Goal: Information Seeking & Learning: Understand process/instructions

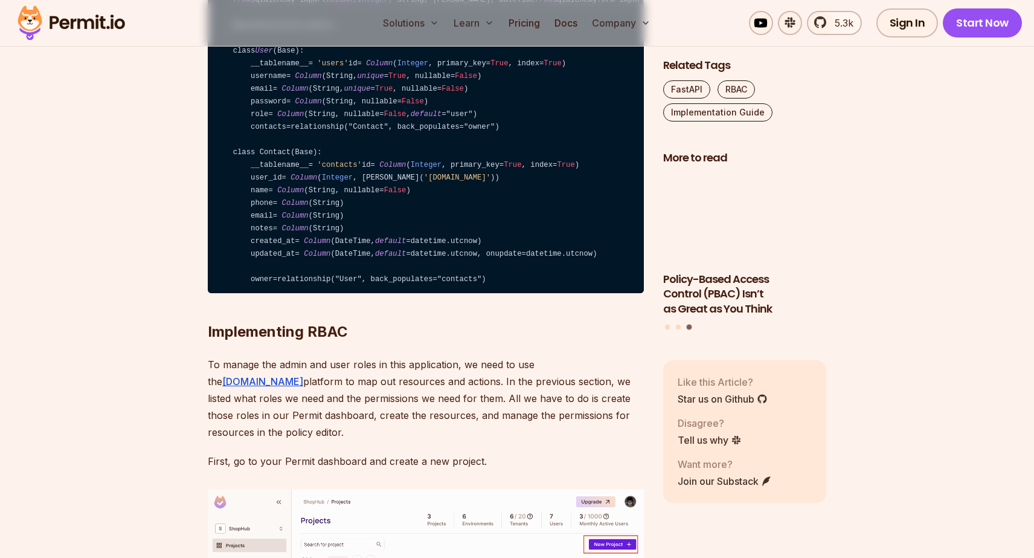
scroll to position [3058, 0]
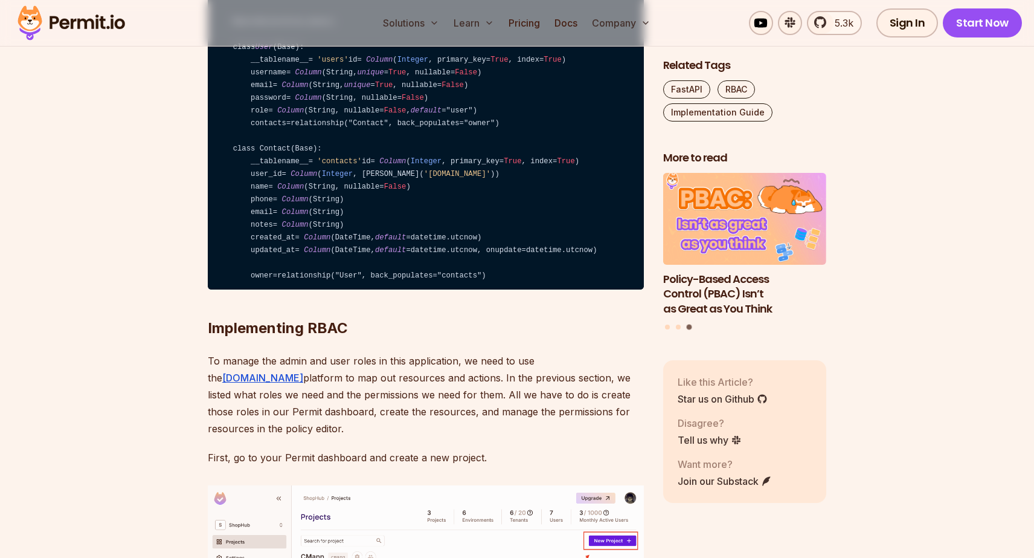
click at [371, 275] on code "from sqlalchemy import Column , Integer , String, ForeignKey, DateTime from sql…" at bounding box center [426, 136] width 436 height 307
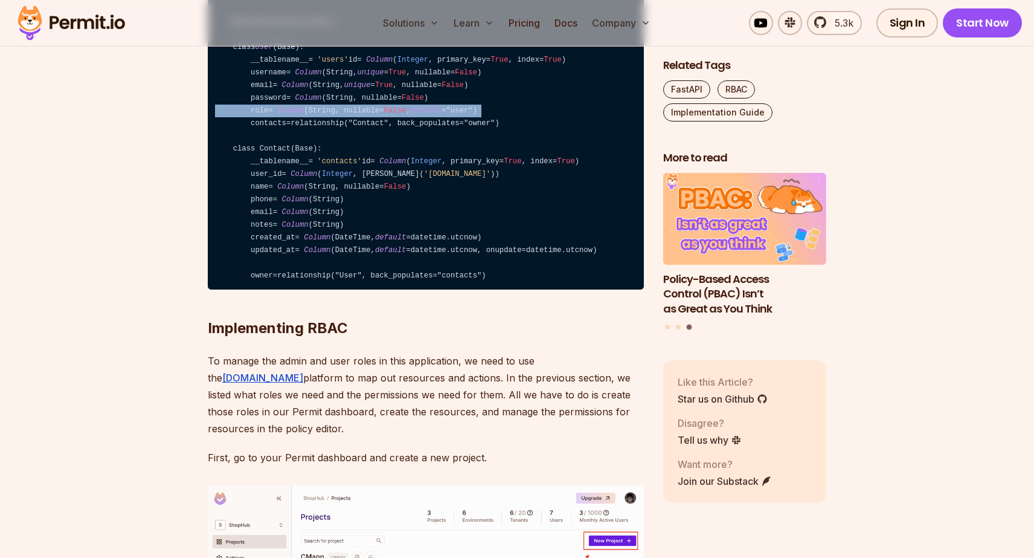
click at [371, 275] on code "from sqlalchemy import Column , Integer , String, ForeignKey, DateTime from sql…" at bounding box center [426, 136] width 436 height 307
copy code "role = Column (String, nullable = False , default = "user")"
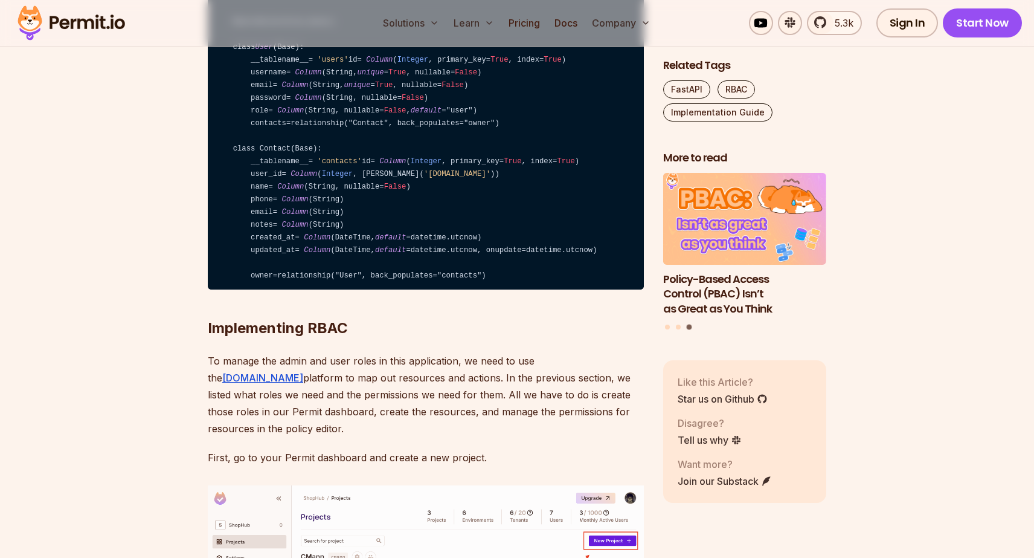
click at [492, 272] on code "from sqlalchemy import Column , Integer , String, ForeignKey, DateTime from sql…" at bounding box center [426, 136] width 436 height 307
drag, startPoint x: 492, startPoint y: 272, endPoint x: 283, endPoint y: 277, distance: 209.1
click at [283, 277] on code "from sqlalchemy import Column , Integer , String, ForeignKey, DateTime from sql…" at bounding box center [426, 136] width 436 height 307
copy code "Column (String, nullable = False , default = "user")"
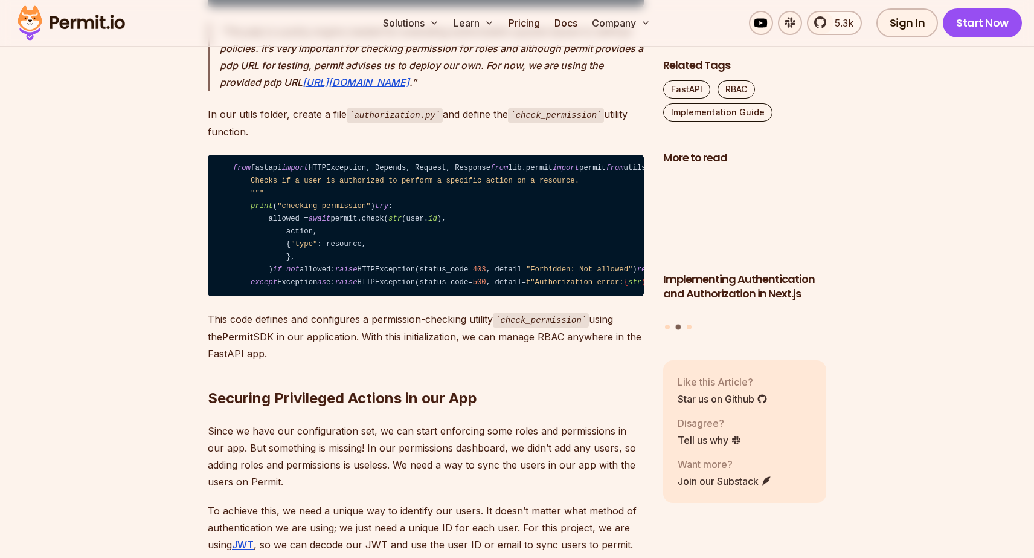
scroll to position [6073, 0]
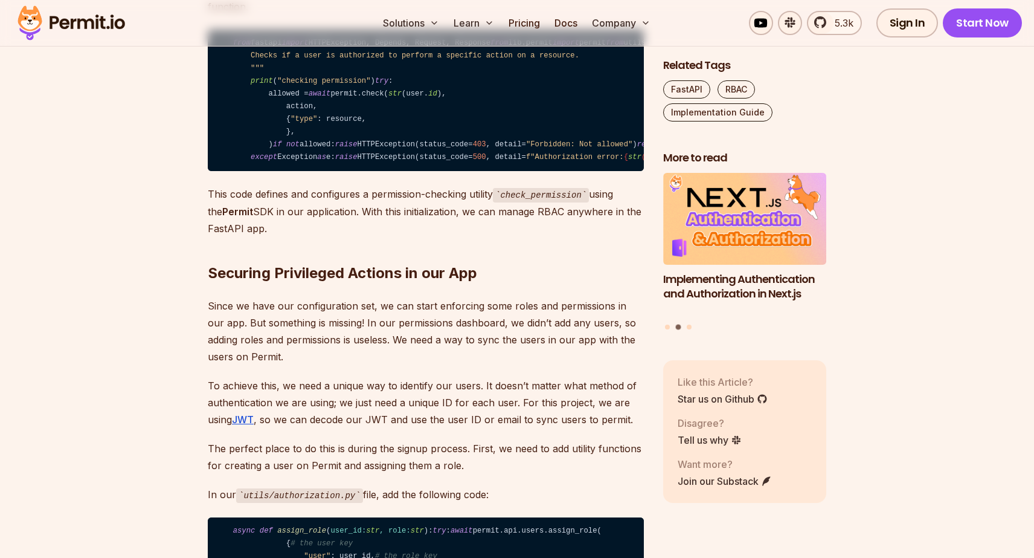
drag, startPoint x: 433, startPoint y: 381, endPoint x: 368, endPoint y: 376, distance: 64.8
click at [368, 172] on code "from fastapi import HTTPException, Depends, Request, Response from lib.permit i…" at bounding box center [426, 101] width 436 height 142
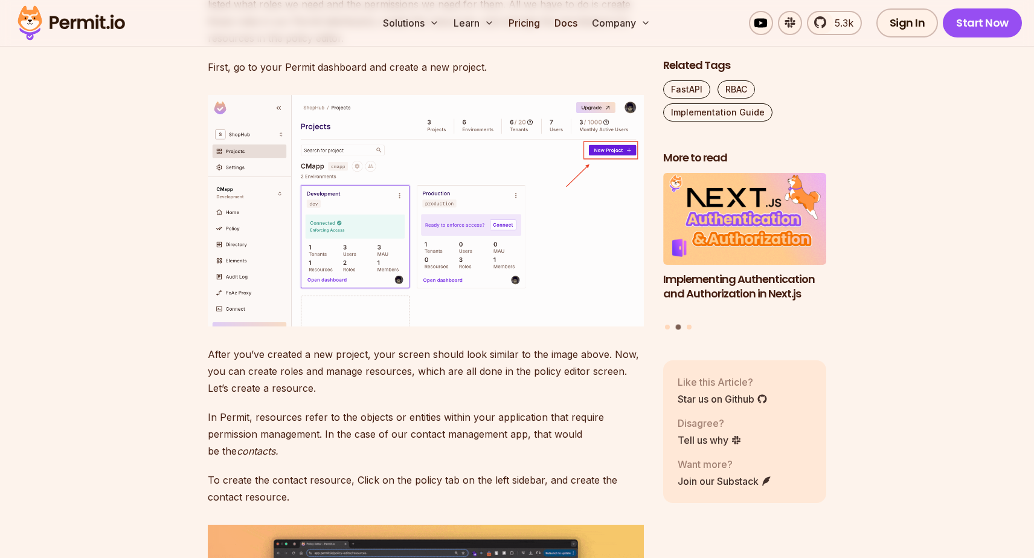
scroll to position [3447, 0]
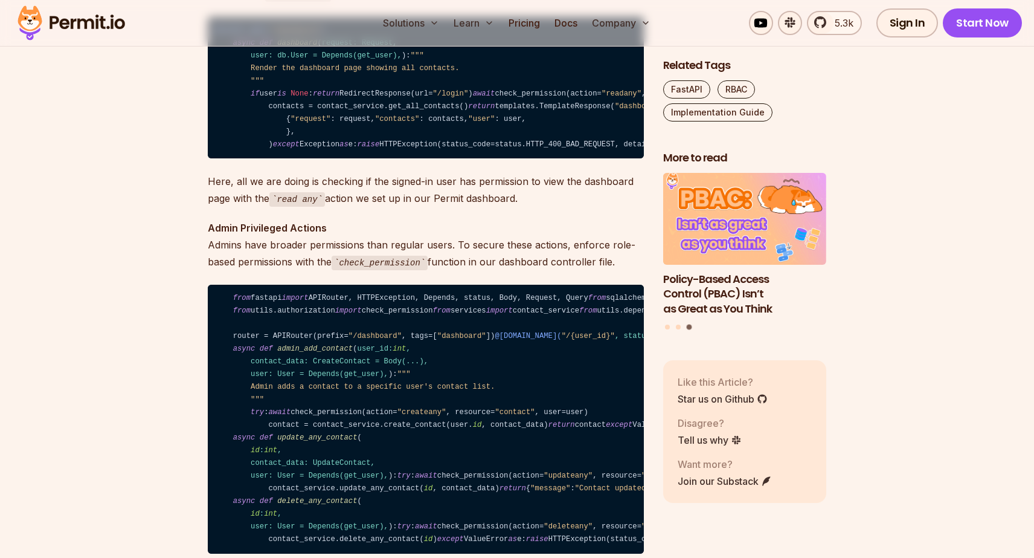
scroll to position [7627, 0]
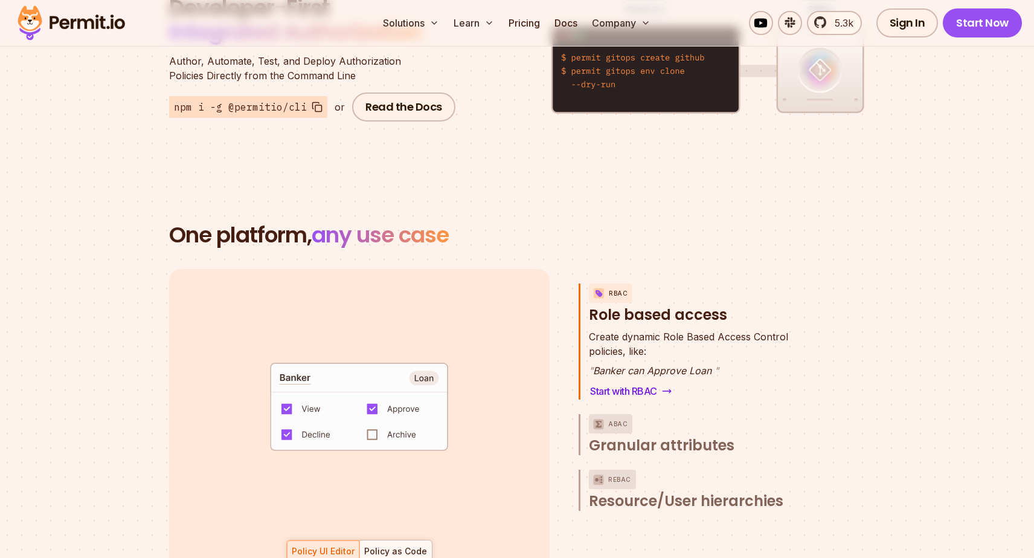
scroll to position [1672, 0]
